Goal: Check status: Check status

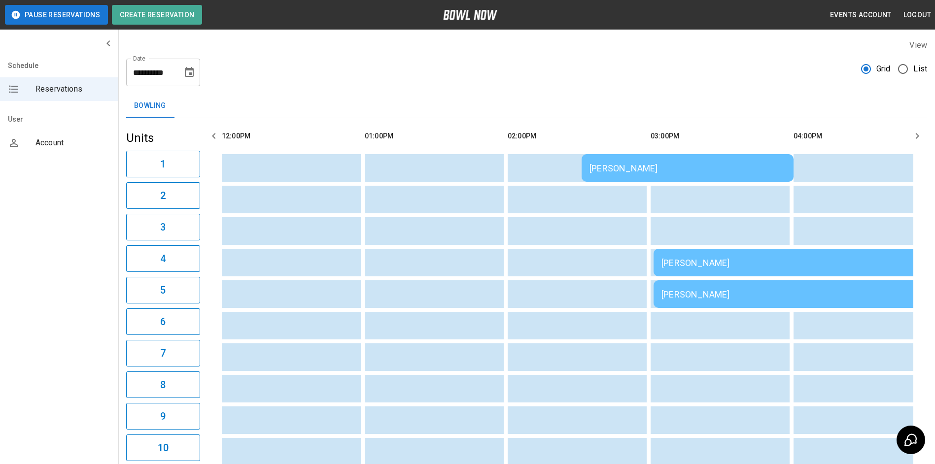
scroll to position [0, 892]
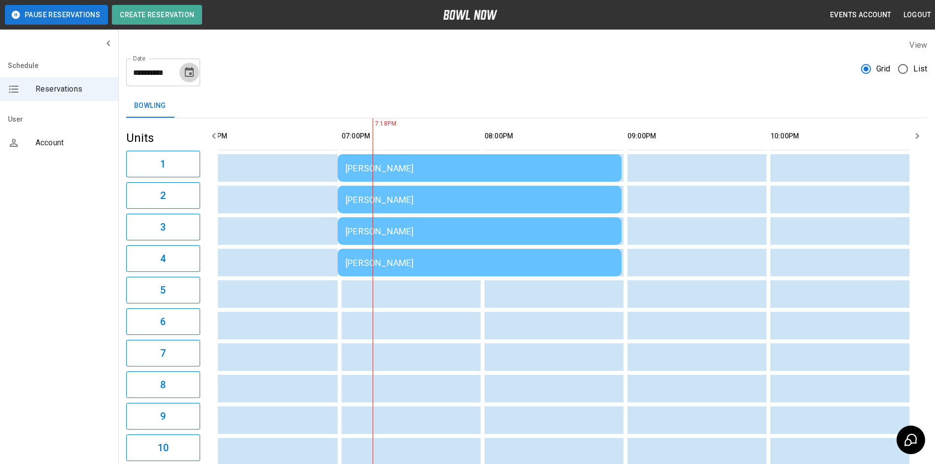
click at [193, 71] on icon "Choose date, selected date is Aug 23, 2025" at bounding box center [189, 72] width 9 height 10
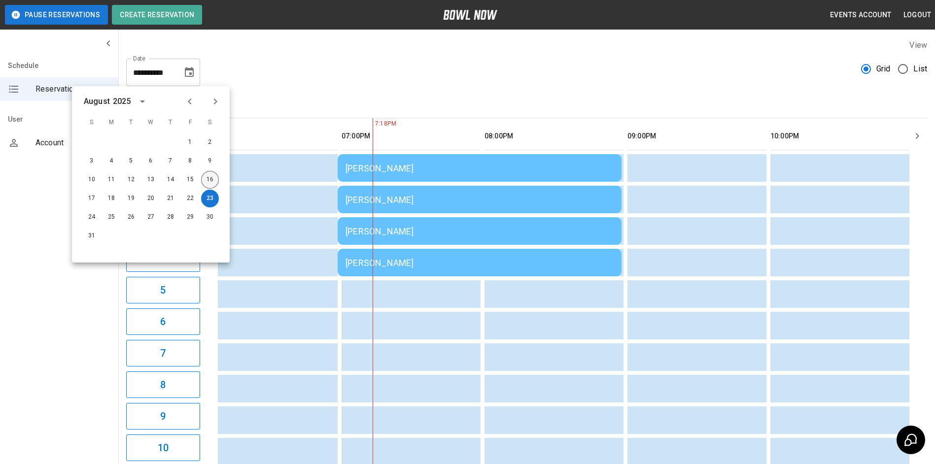
click at [212, 174] on button "16" at bounding box center [210, 180] width 18 height 18
type input "**********"
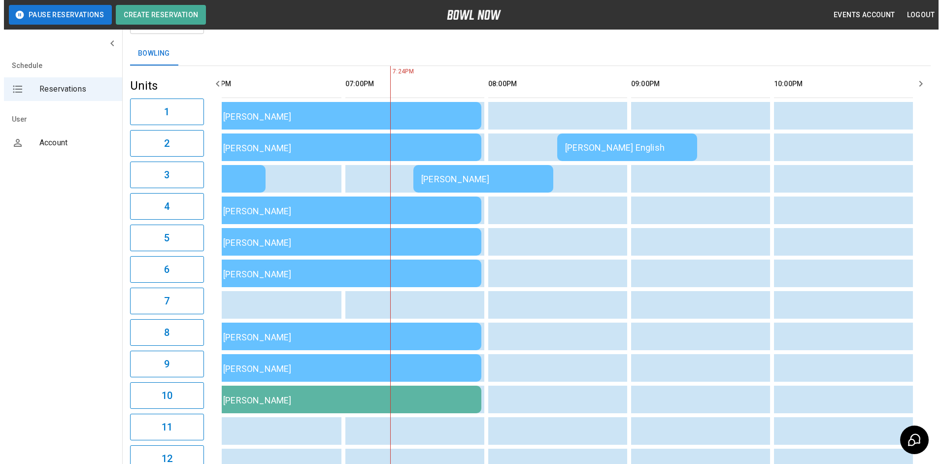
scroll to position [0, 0]
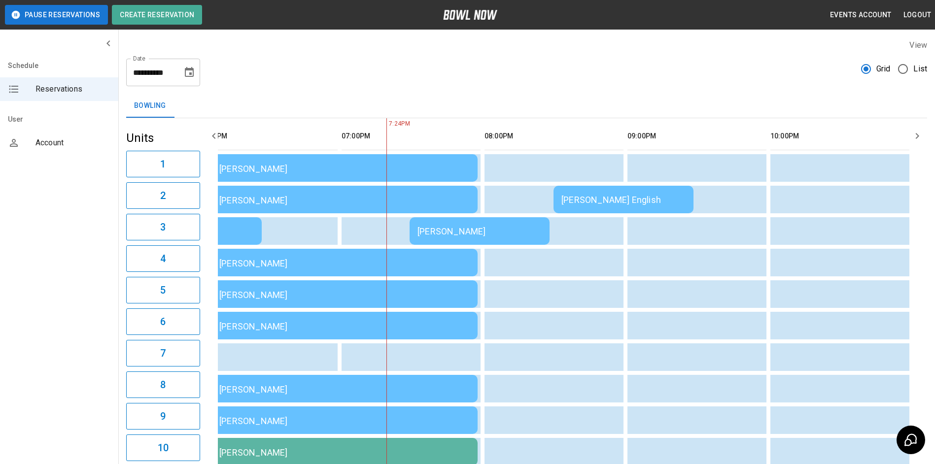
click at [494, 224] on td "[PERSON_NAME]" at bounding box center [480, 231] width 140 height 28
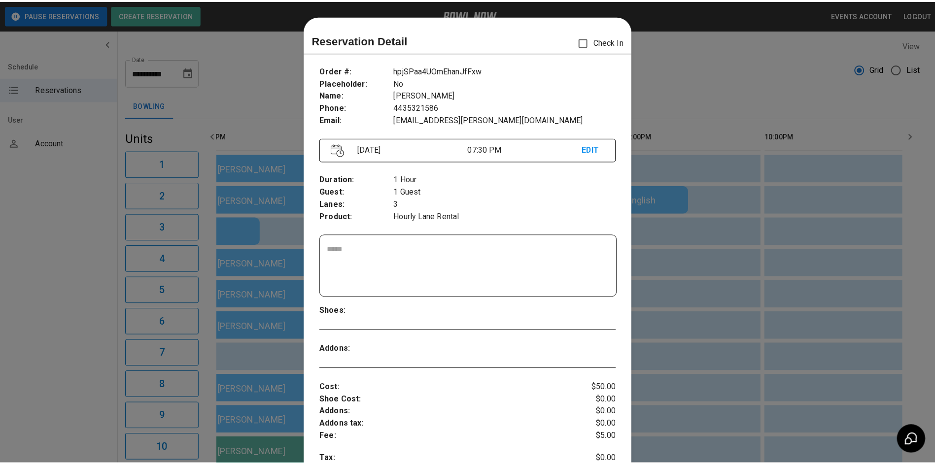
scroll to position [16, 0]
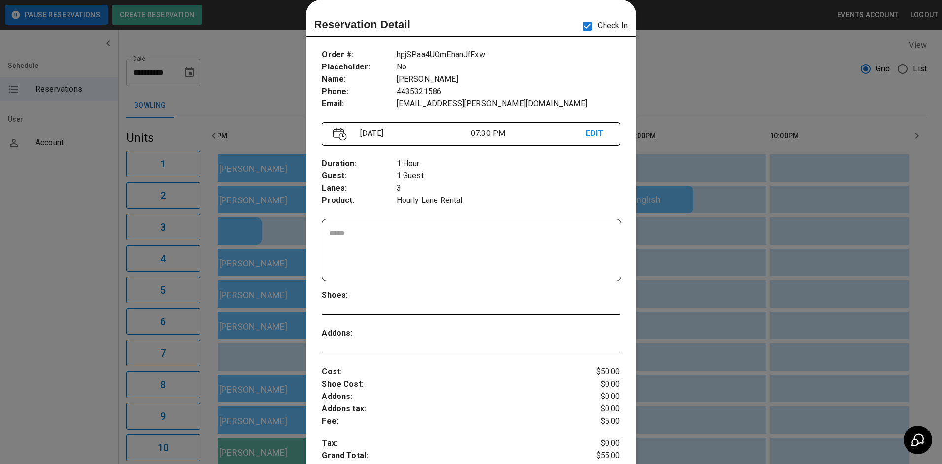
drag, startPoint x: 683, startPoint y: 79, endPoint x: 690, endPoint y: 85, distance: 9.2
click at [685, 82] on div at bounding box center [471, 232] width 942 height 464
click at [691, 85] on div "**********" at bounding box center [526, 68] width 801 height 35
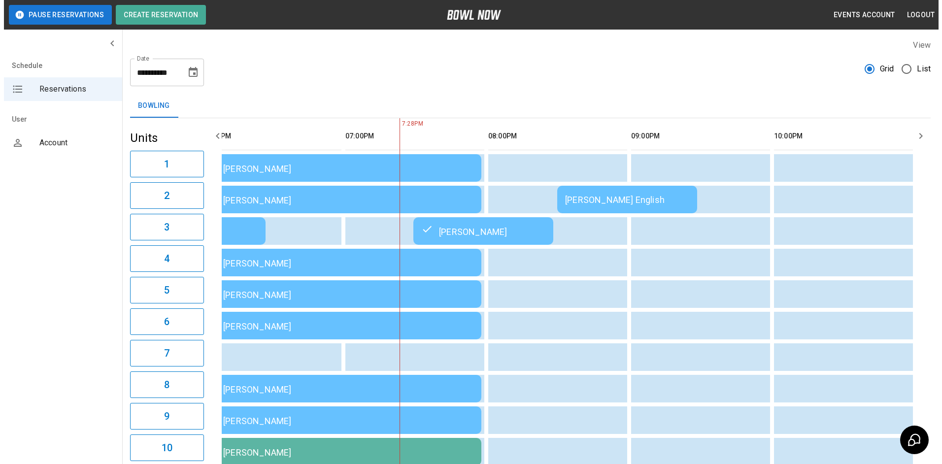
scroll to position [0, 882]
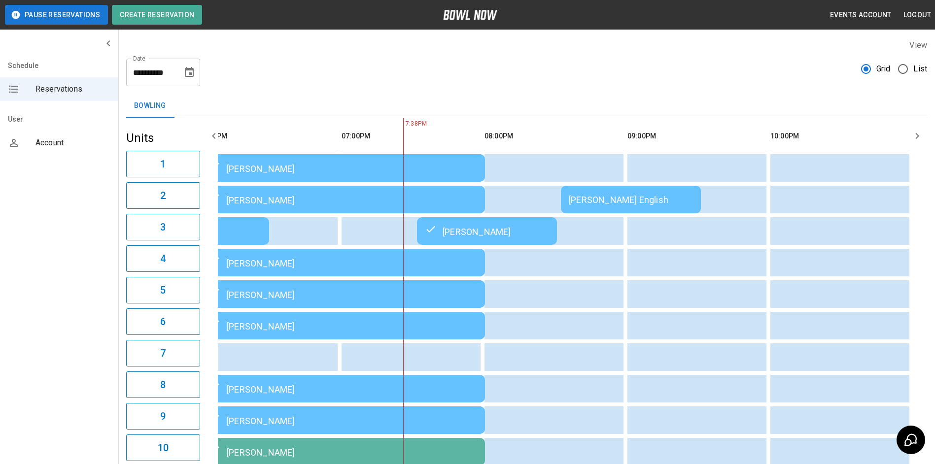
click at [742, 78] on div "**********" at bounding box center [526, 68] width 801 height 35
click at [661, 201] on div "[PERSON_NAME] English" at bounding box center [631, 200] width 124 height 10
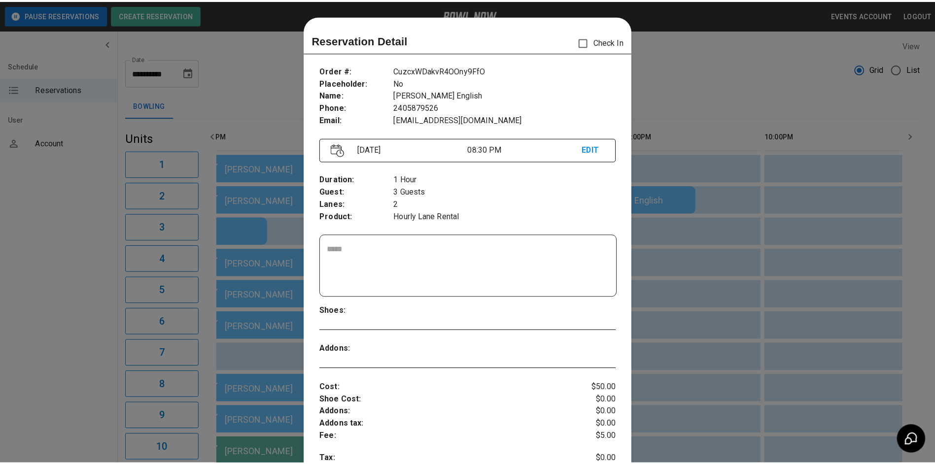
scroll to position [16, 0]
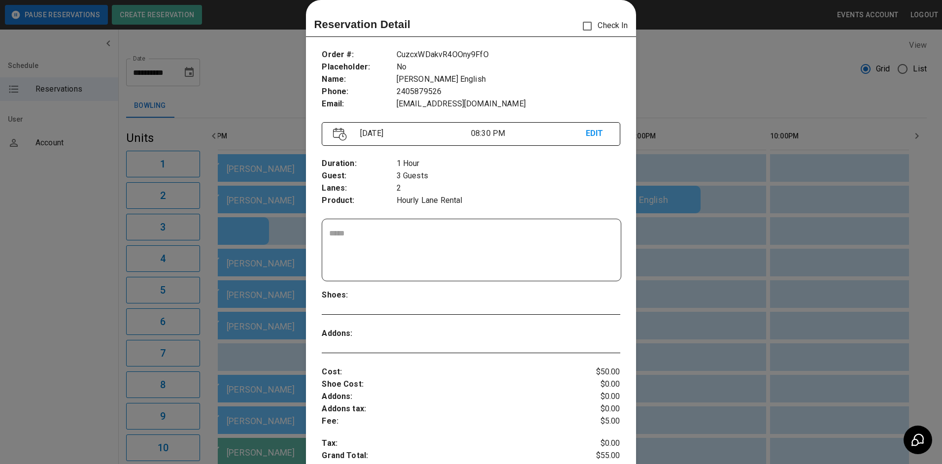
click at [704, 147] on div at bounding box center [471, 232] width 942 height 464
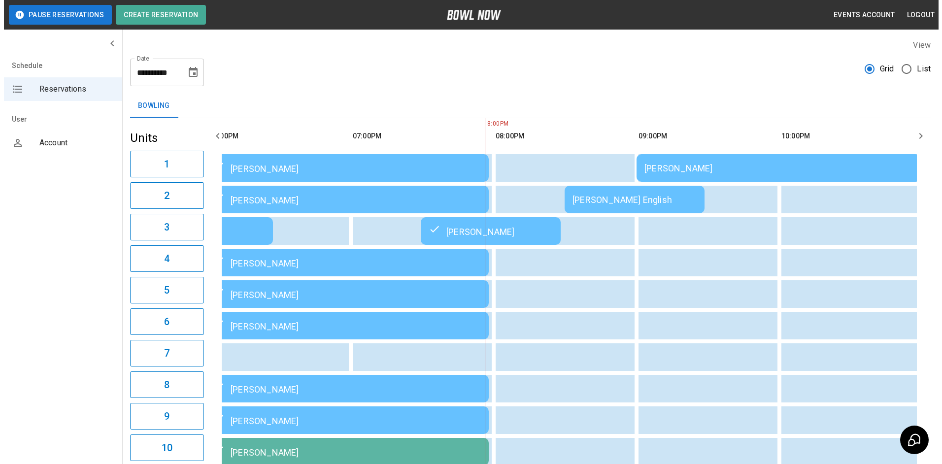
scroll to position [0, 882]
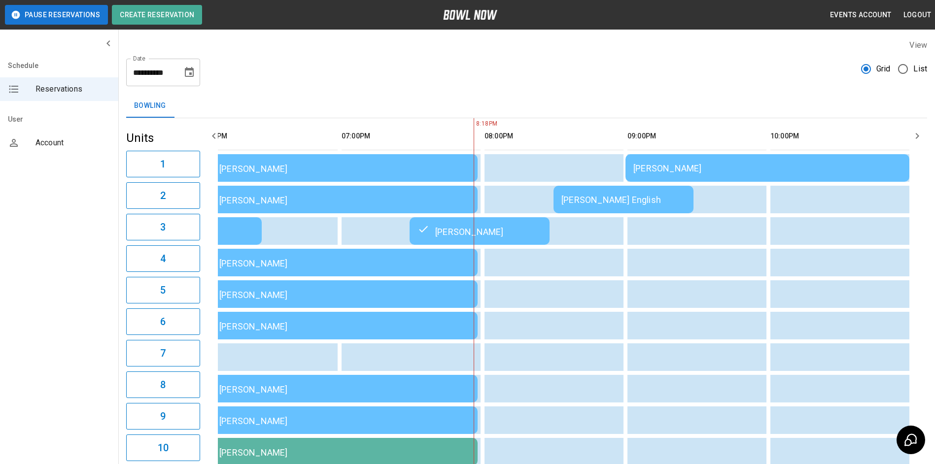
click at [668, 207] on td "[PERSON_NAME] English" at bounding box center [624, 200] width 140 height 28
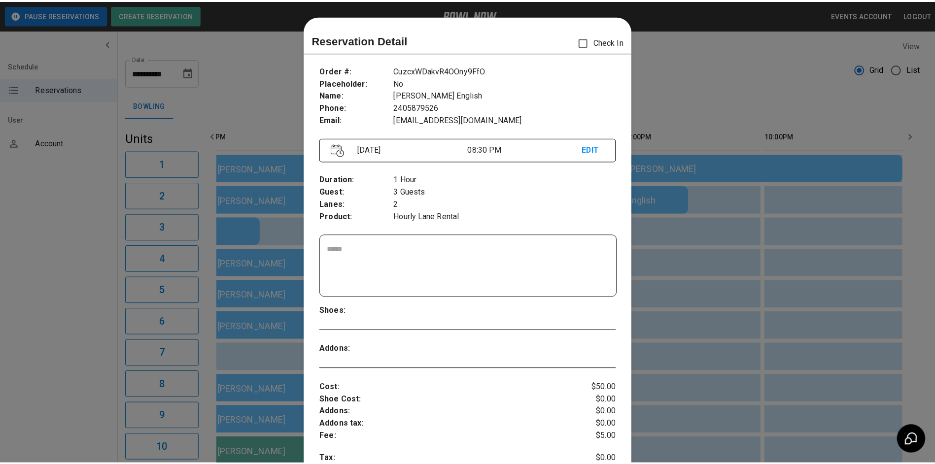
scroll to position [16, 0]
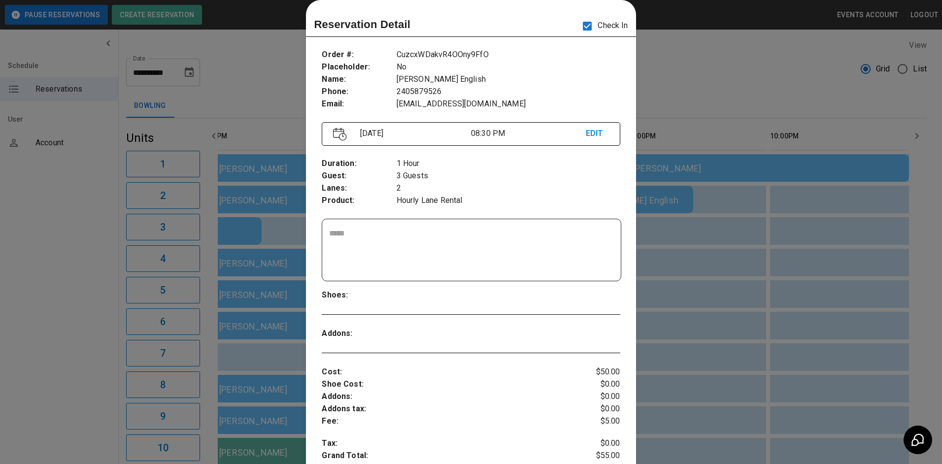
click at [668, 95] on div at bounding box center [471, 232] width 942 height 464
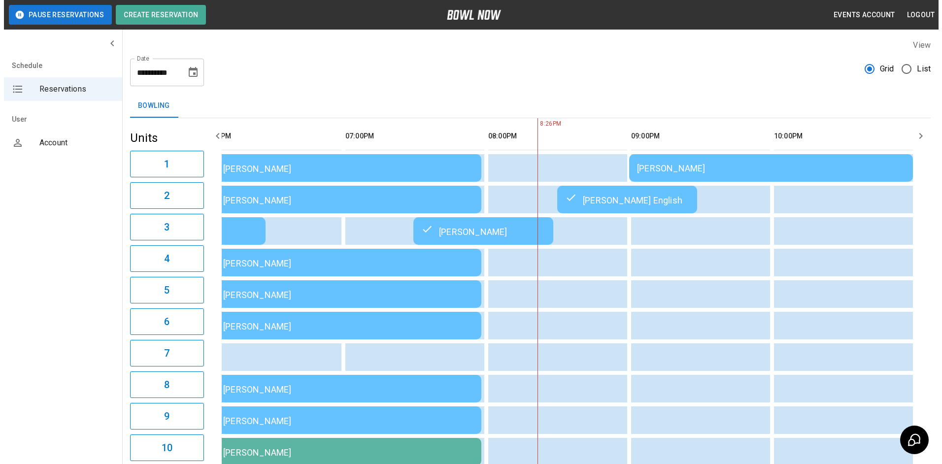
scroll to position [0, 884]
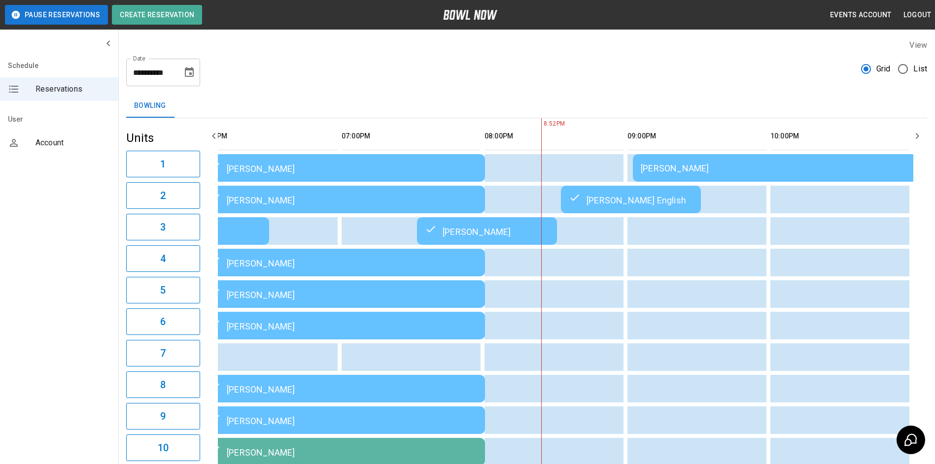
drag, startPoint x: 722, startPoint y: 169, endPoint x: 715, endPoint y: 159, distance: 12.4
click at [715, 159] on td "Justin Stallings" at bounding box center [775, 168] width 284 height 28
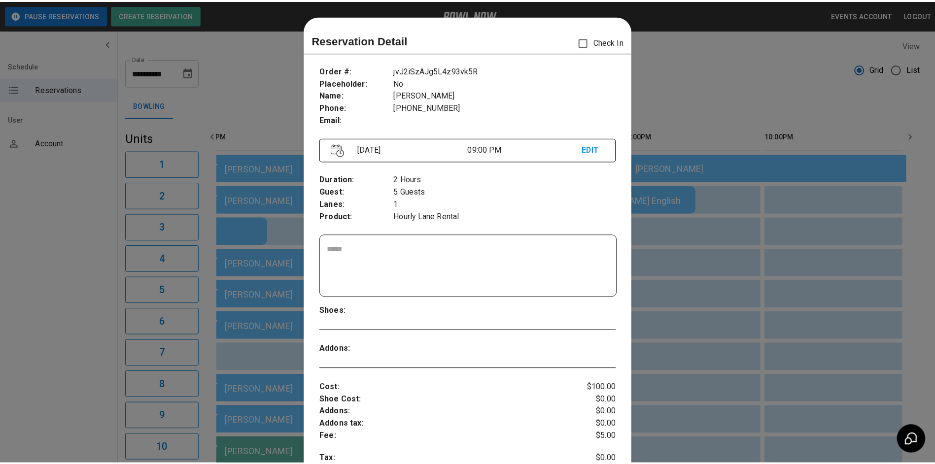
scroll to position [16, 0]
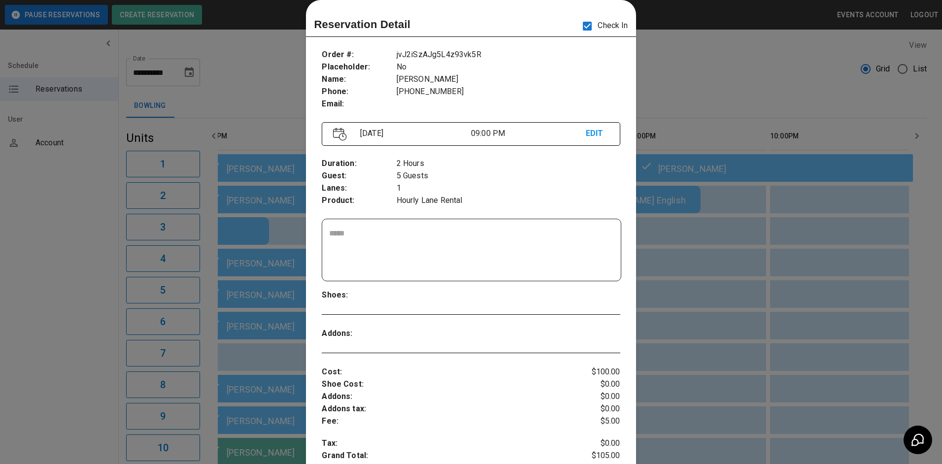
click at [708, 79] on div at bounding box center [471, 232] width 942 height 464
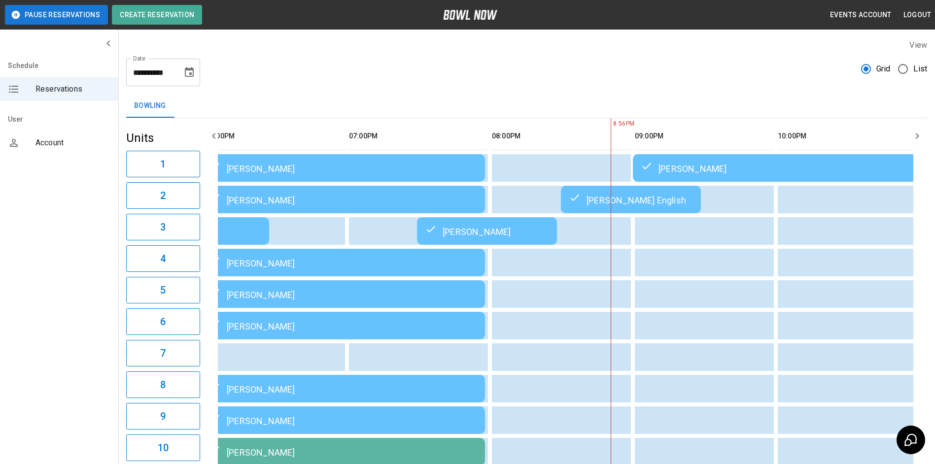
scroll to position [0, 874]
